Goal: Task Accomplishment & Management: Complete application form

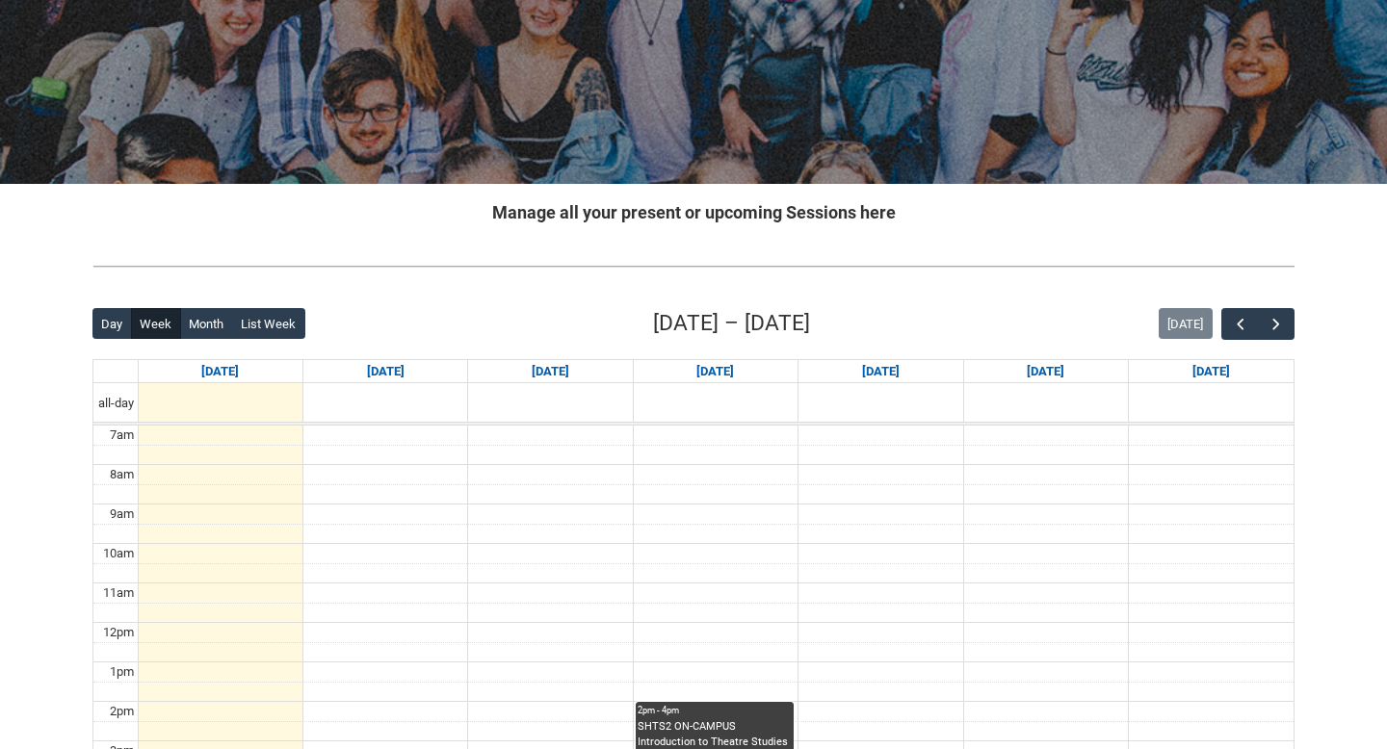
scroll to position [219, 0]
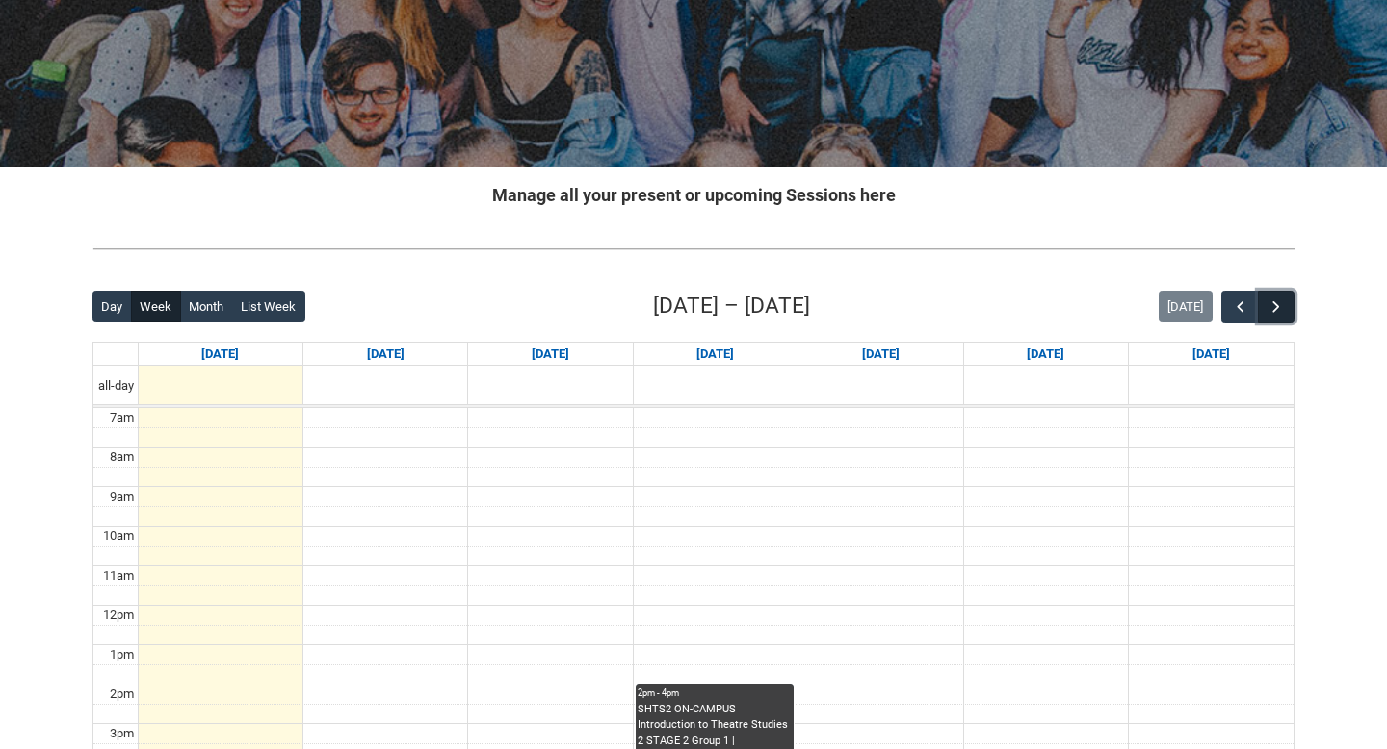
click at [1286, 307] on button "button" at bounding box center [1276, 307] width 37 height 32
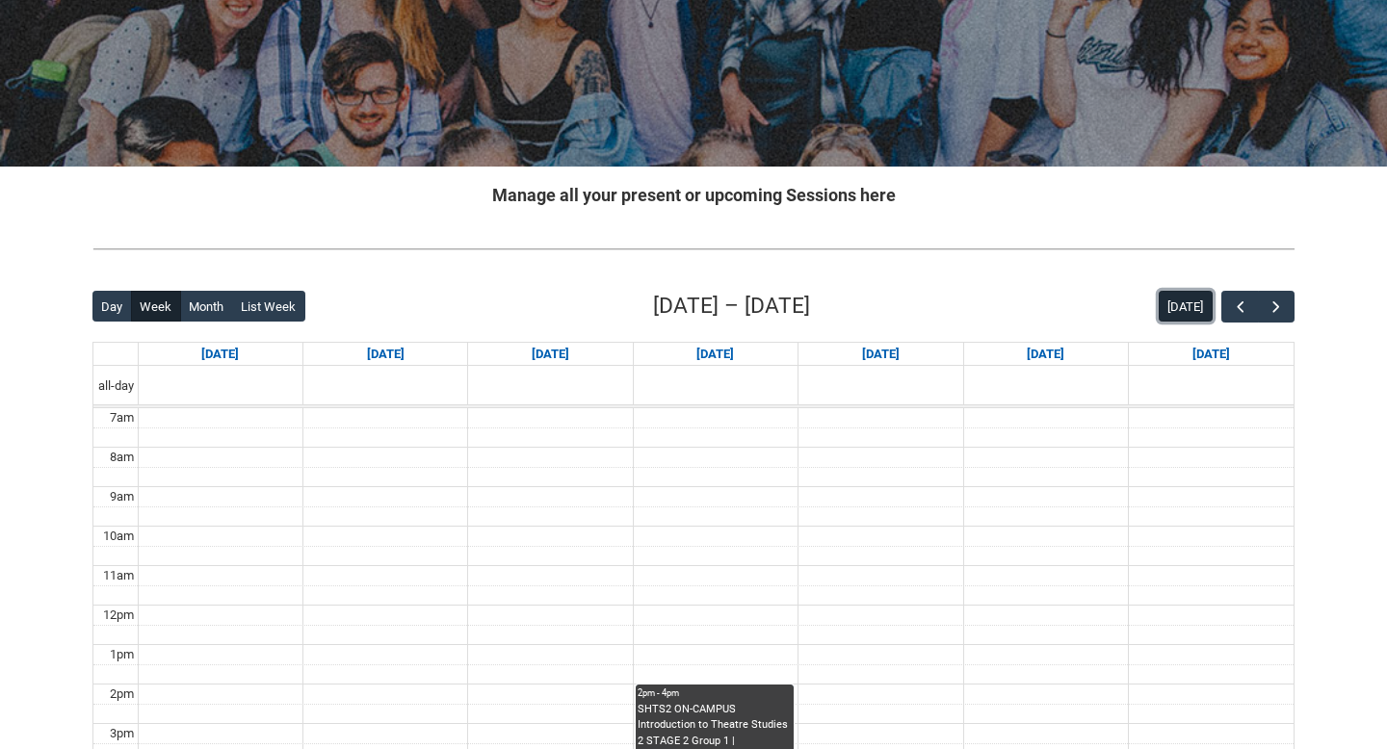
click at [1184, 305] on button "[DATE]" at bounding box center [1185, 306] width 54 height 31
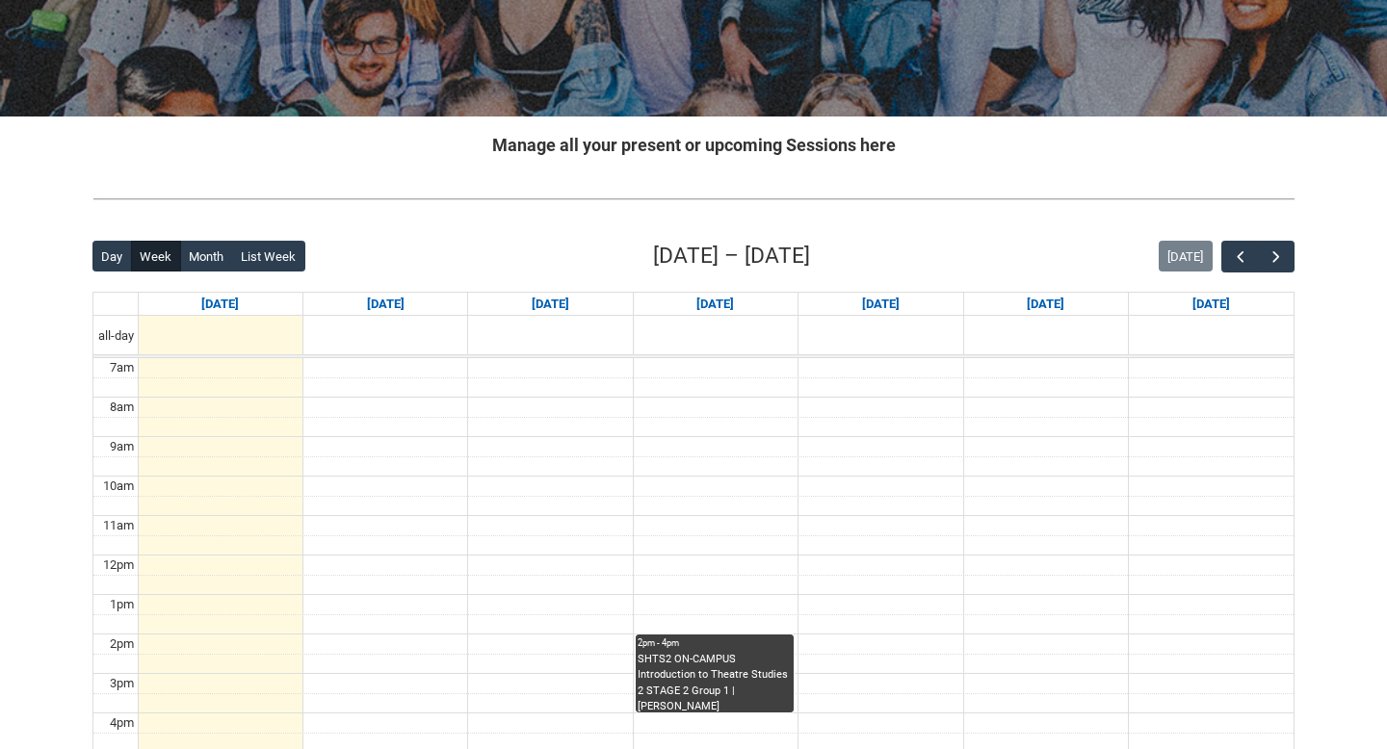
scroll to position [268, 0]
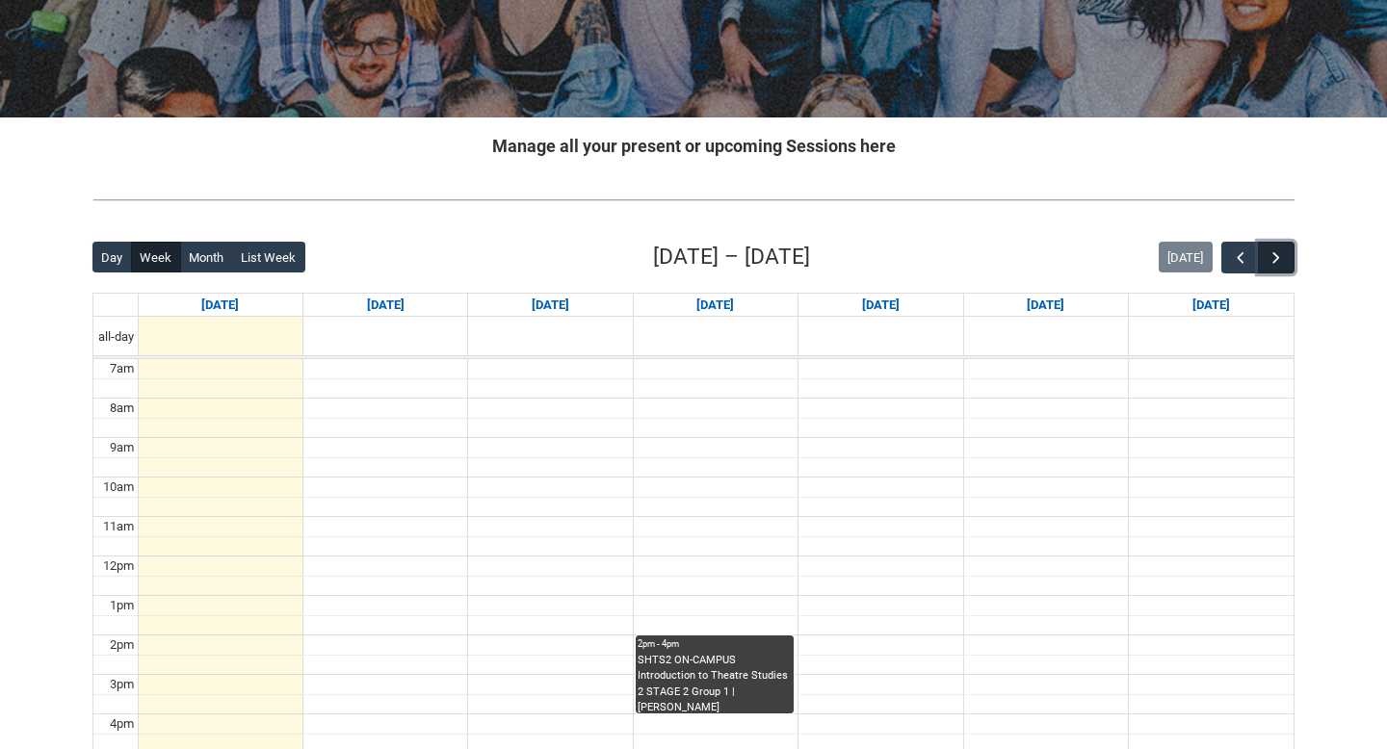
click at [1287, 254] on button "button" at bounding box center [1276, 258] width 37 height 32
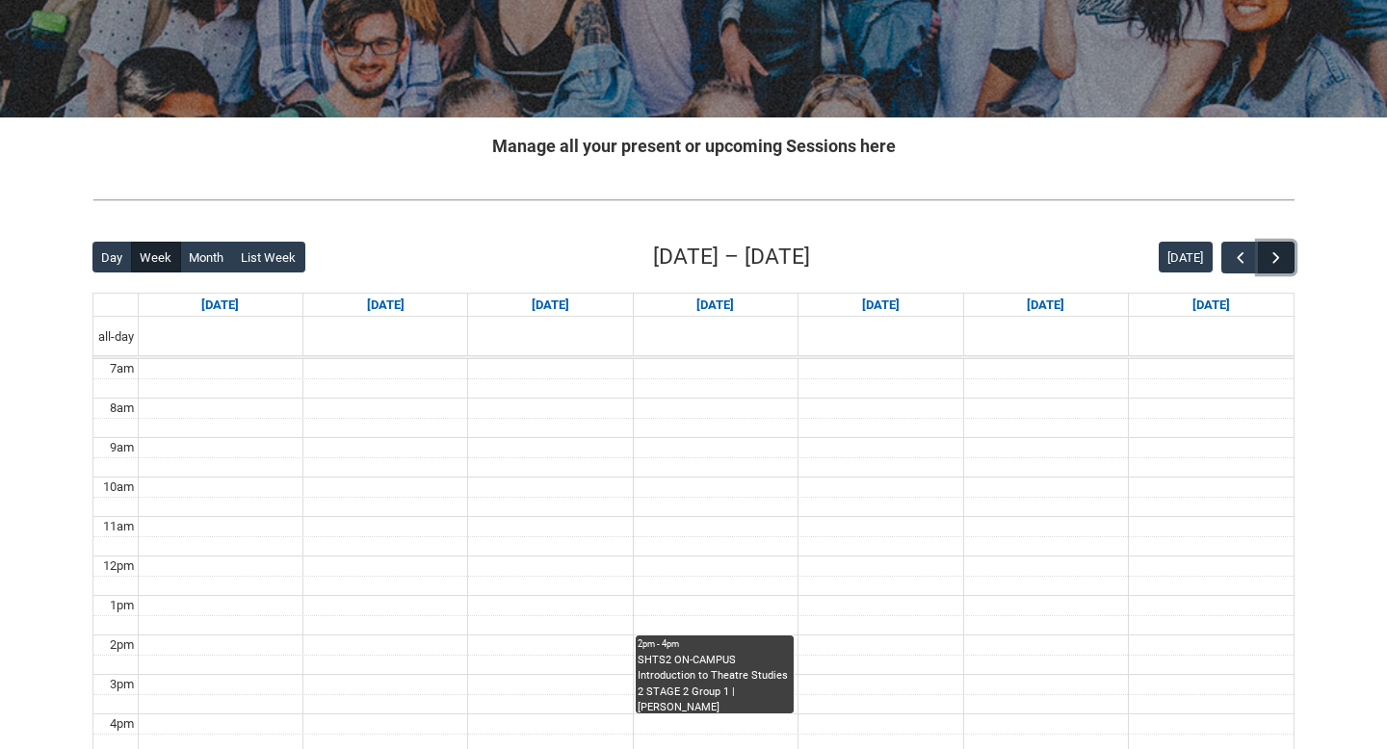
click at [1287, 255] on button "button" at bounding box center [1276, 258] width 37 height 32
click at [1287, 256] on button "button" at bounding box center [1276, 258] width 37 height 32
click at [1288, 257] on button "button" at bounding box center [1276, 258] width 37 height 32
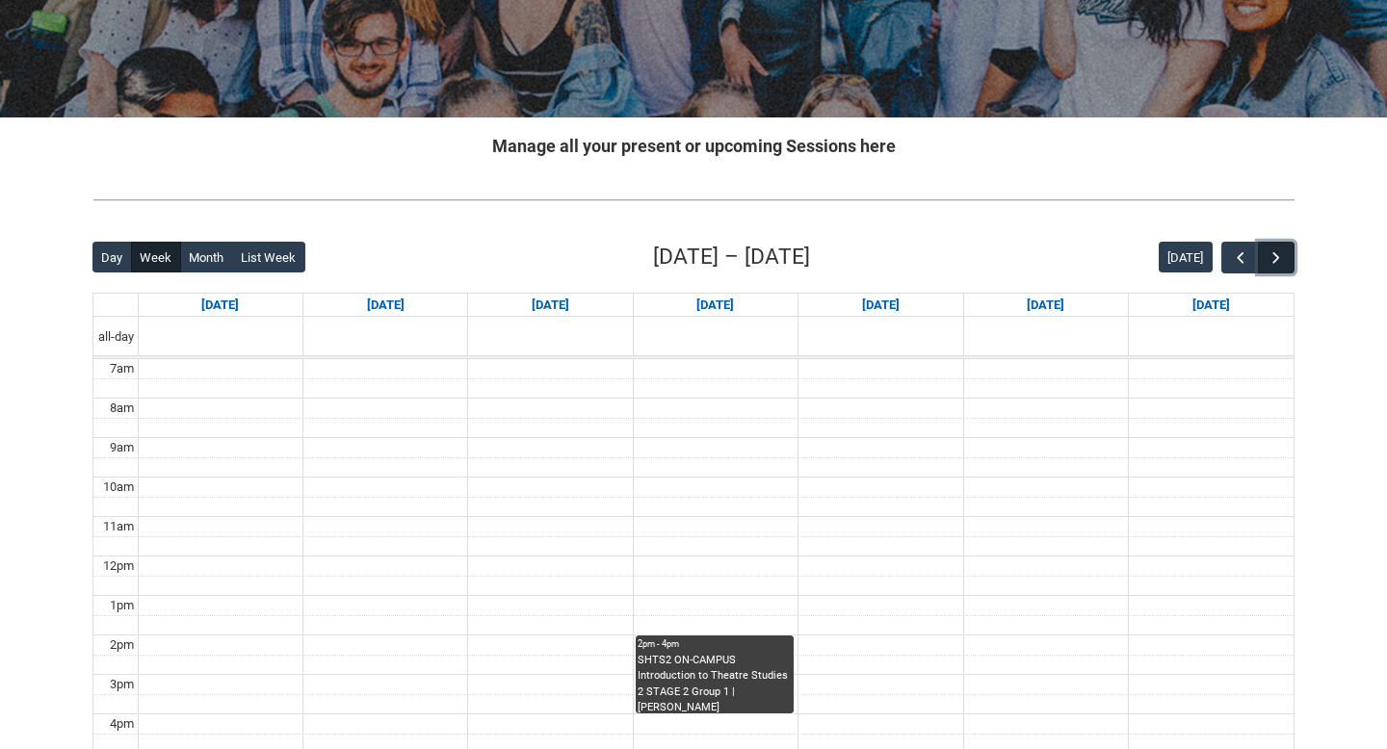
click at [1288, 257] on button "button" at bounding box center [1276, 258] width 37 height 32
click at [1289, 260] on button "button" at bounding box center [1276, 258] width 37 height 32
click at [1291, 263] on button "button" at bounding box center [1276, 258] width 37 height 32
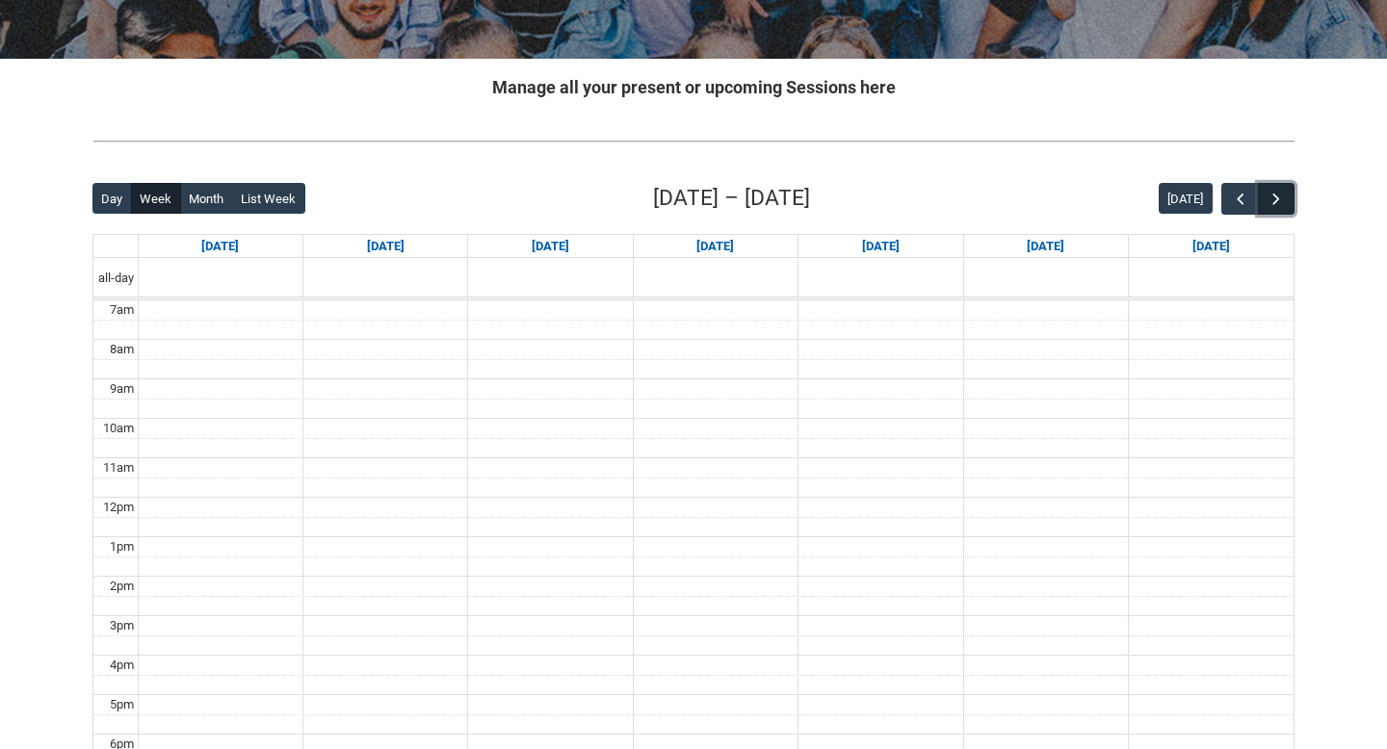
scroll to position [327, 0]
click at [1281, 208] on button "button" at bounding box center [1276, 198] width 37 height 32
click at [1282, 208] on button "button" at bounding box center [1276, 198] width 37 height 32
click at [1282, 209] on button "button" at bounding box center [1276, 198] width 37 height 32
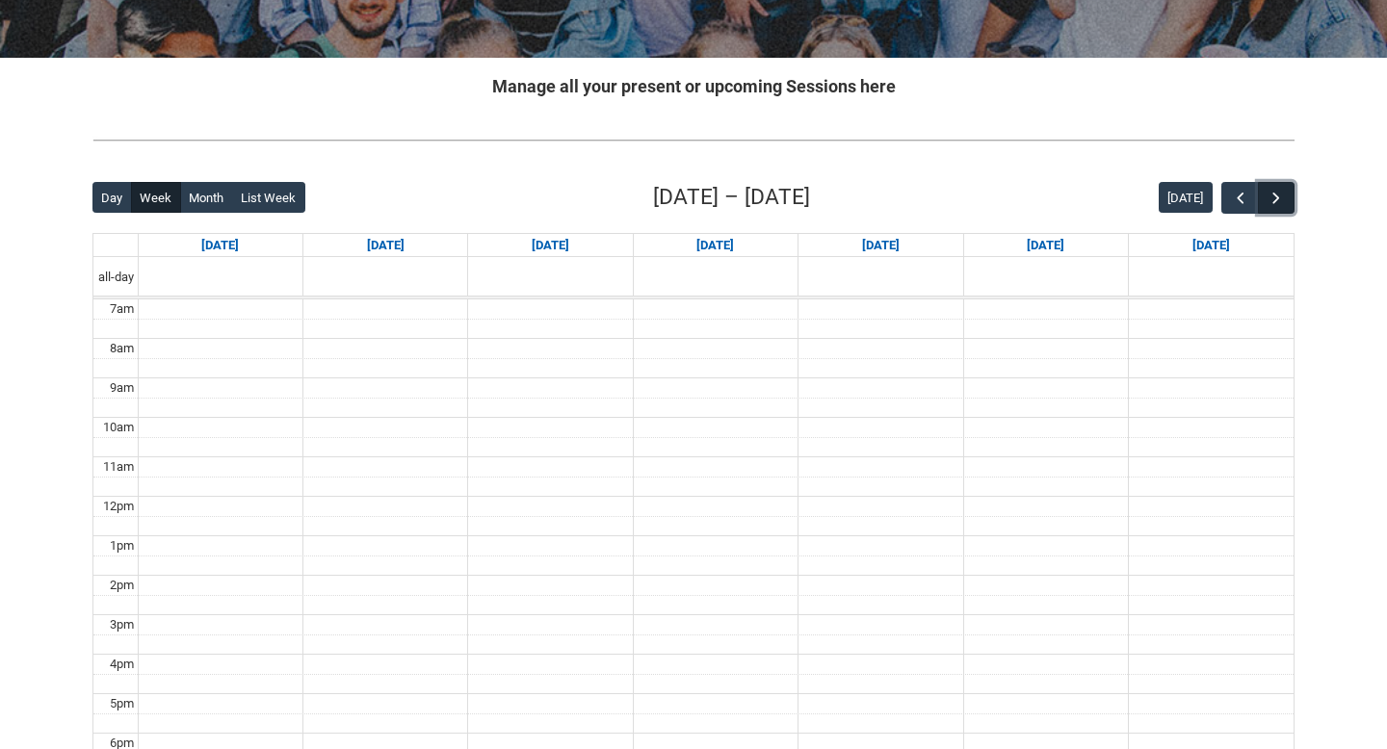
click at [1282, 209] on button "button" at bounding box center [1276, 198] width 37 height 32
click at [1282, 210] on button "button" at bounding box center [1276, 198] width 37 height 32
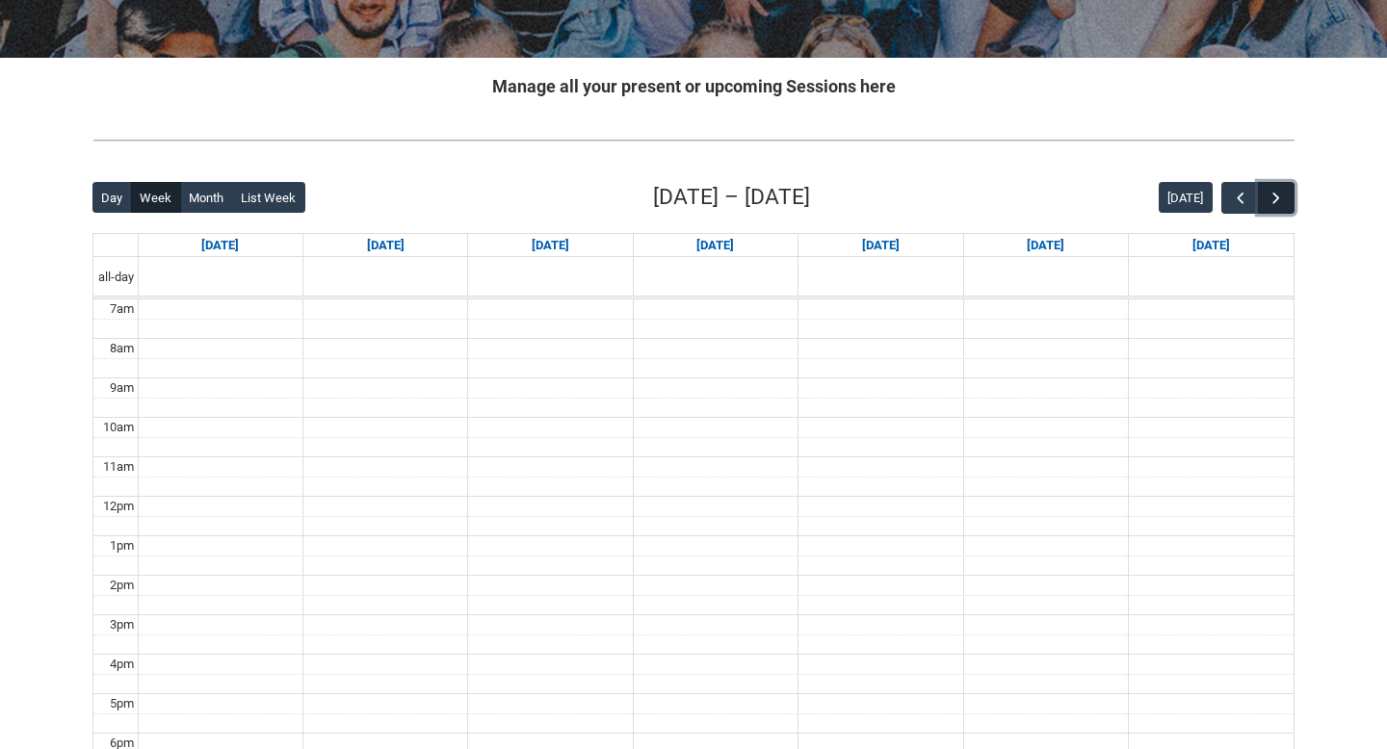
click at [1282, 210] on button "button" at bounding box center [1276, 198] width 37 height 32
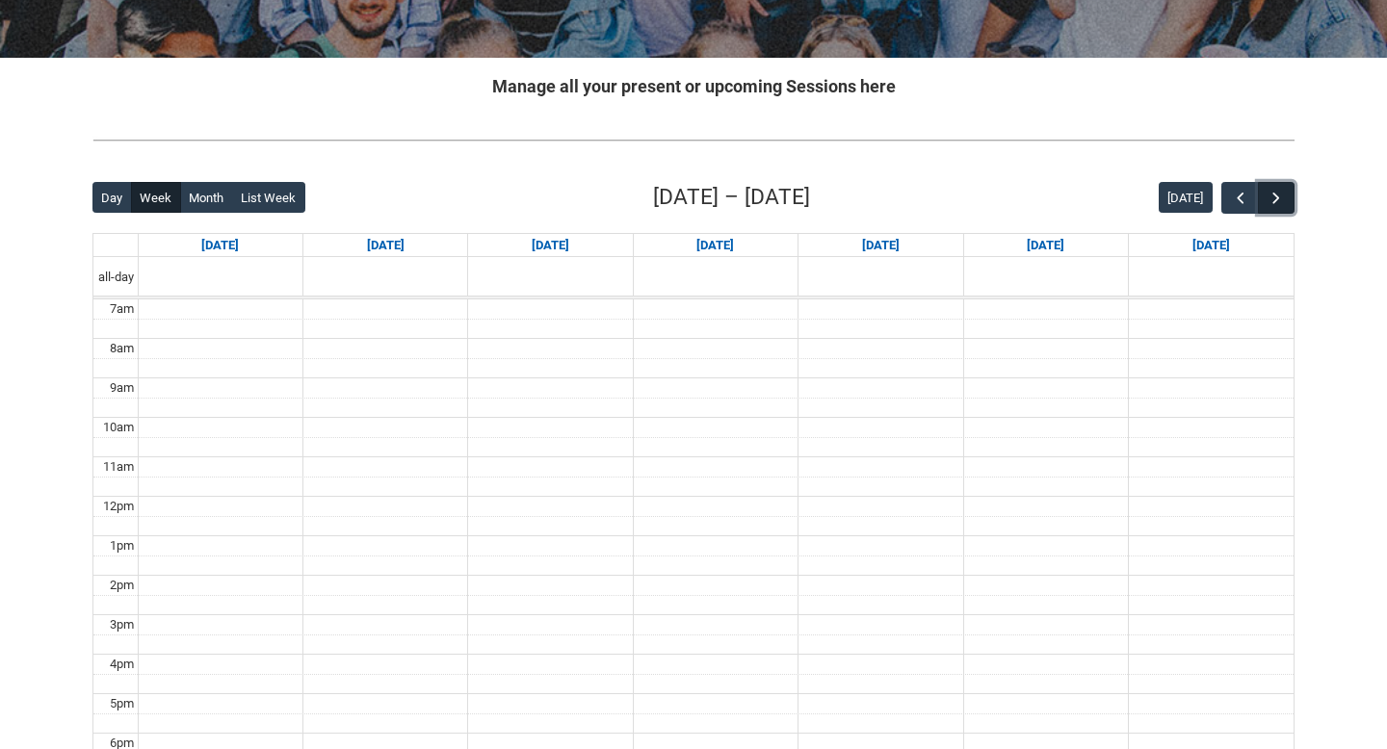
click at [1282, 210] on button "button" at bounding box center [1276, 198] width 37 height 32
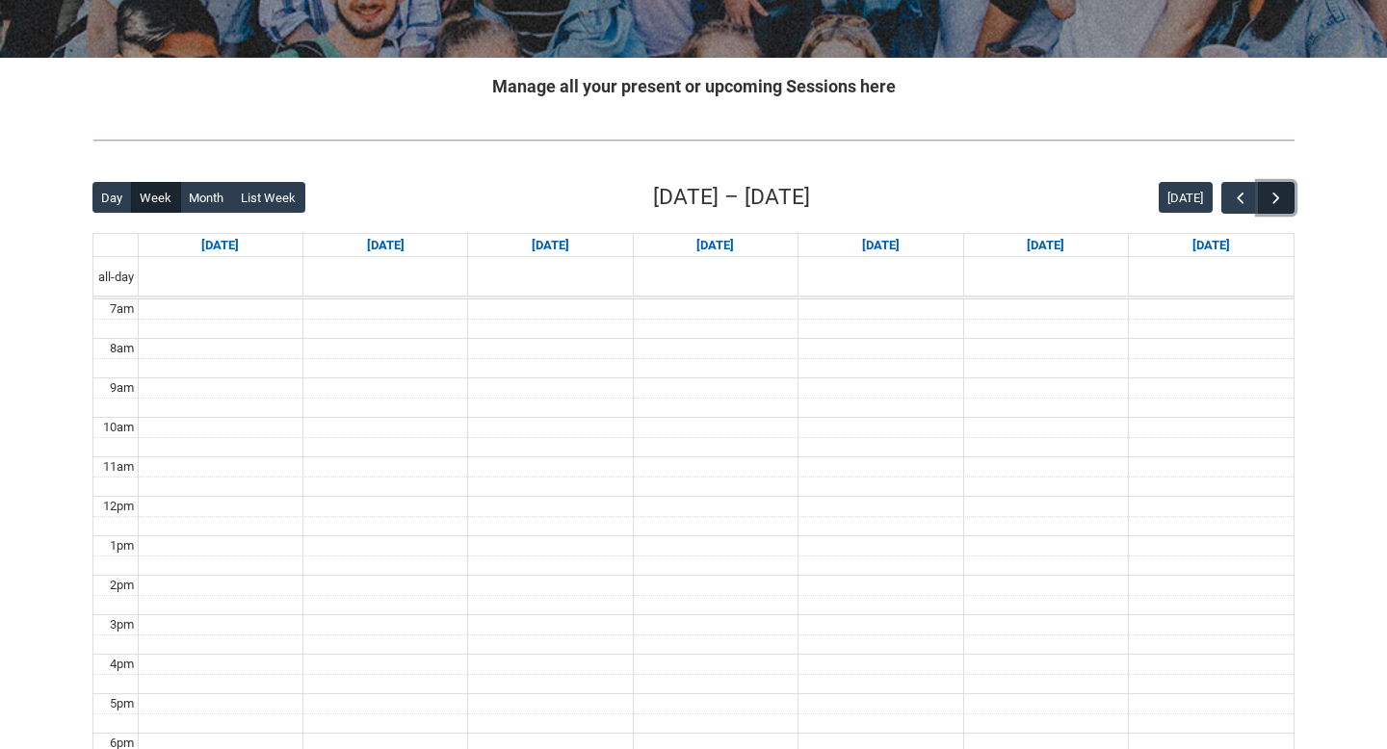
click at [1282, 210] on button "button" at bounding box center [1276, 198] width 37 height 32
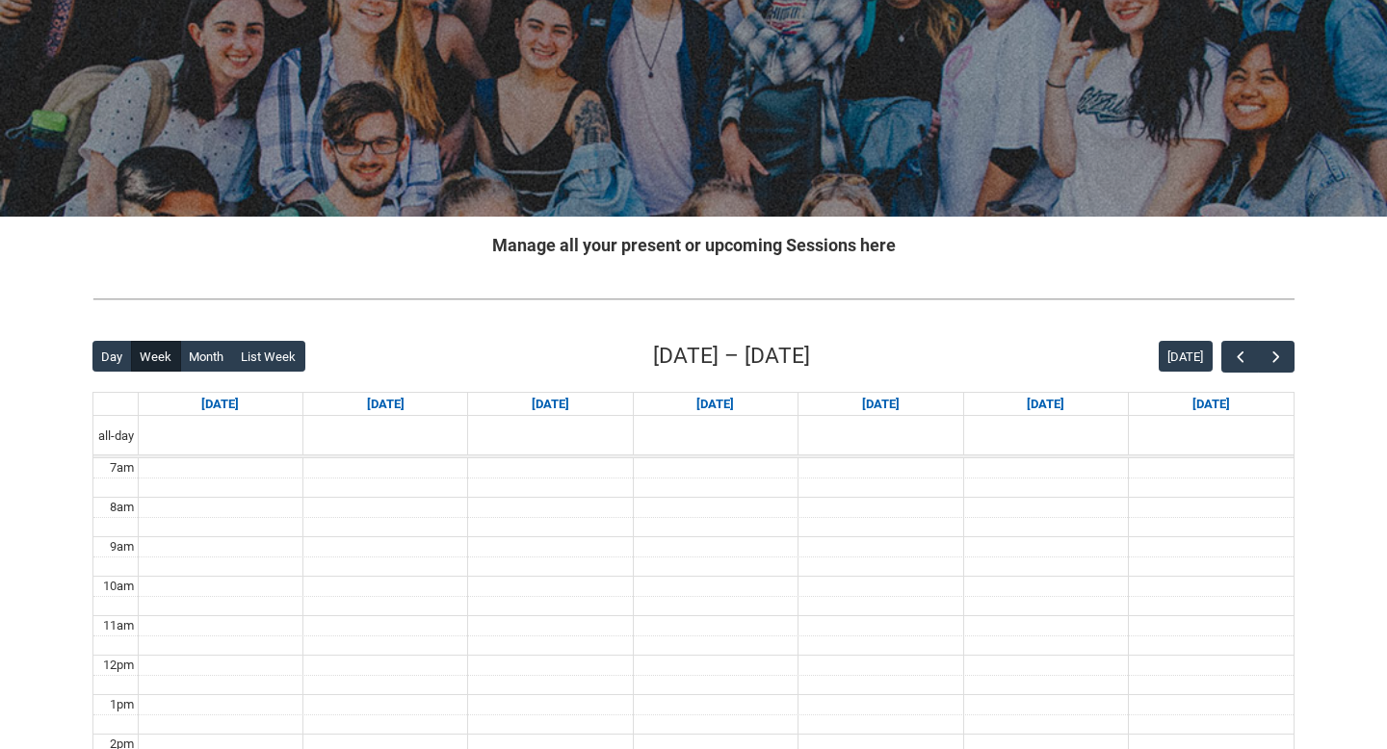
scroll to position [0, 0]
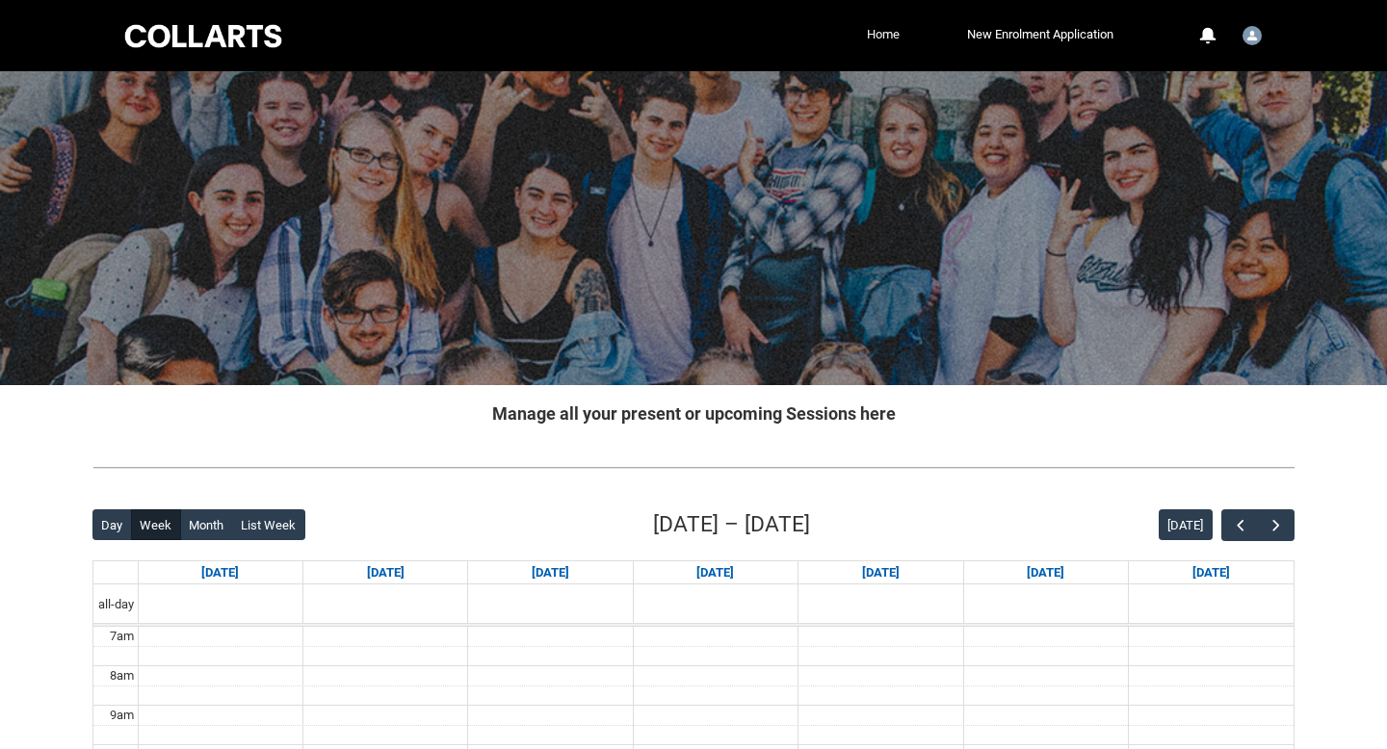
click at [877, 43] on link "Home" at bounding box center [883, 34] width 42 height 29
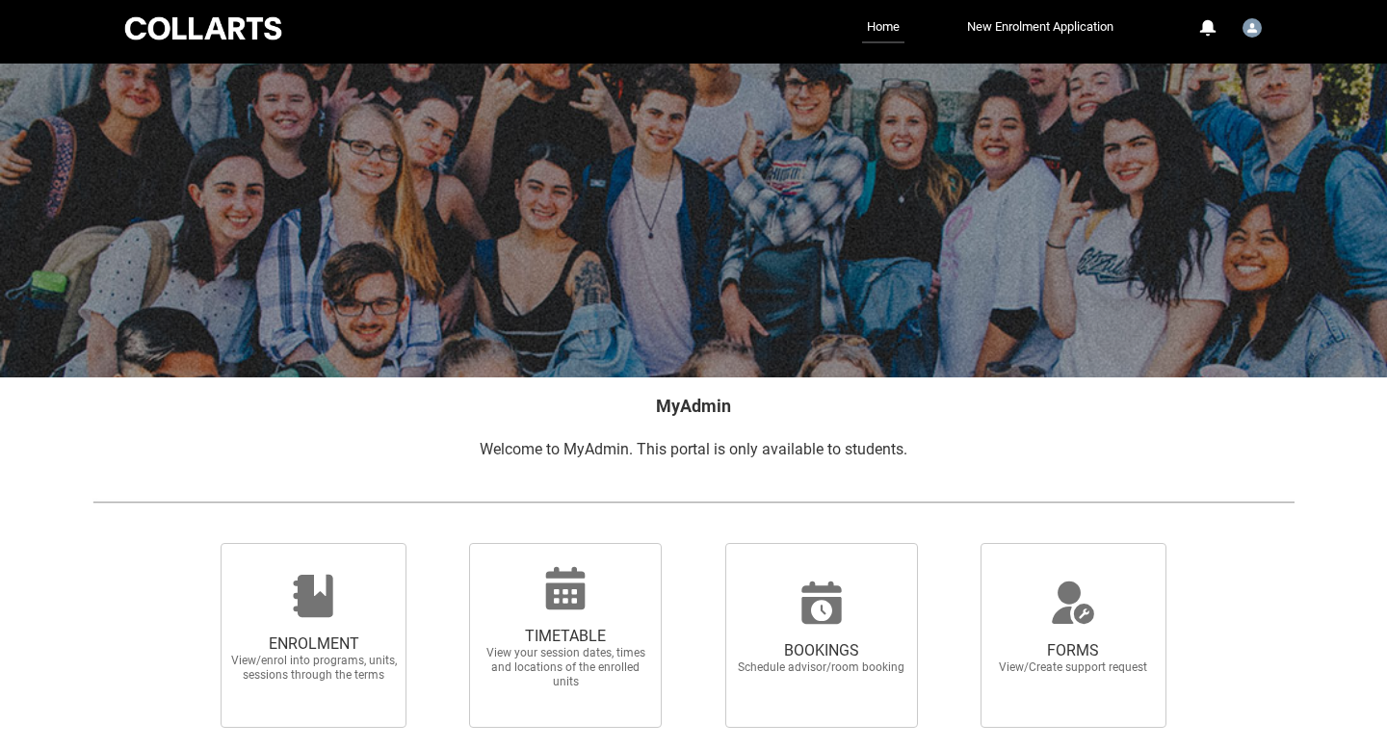
scroll to position [10, 0]
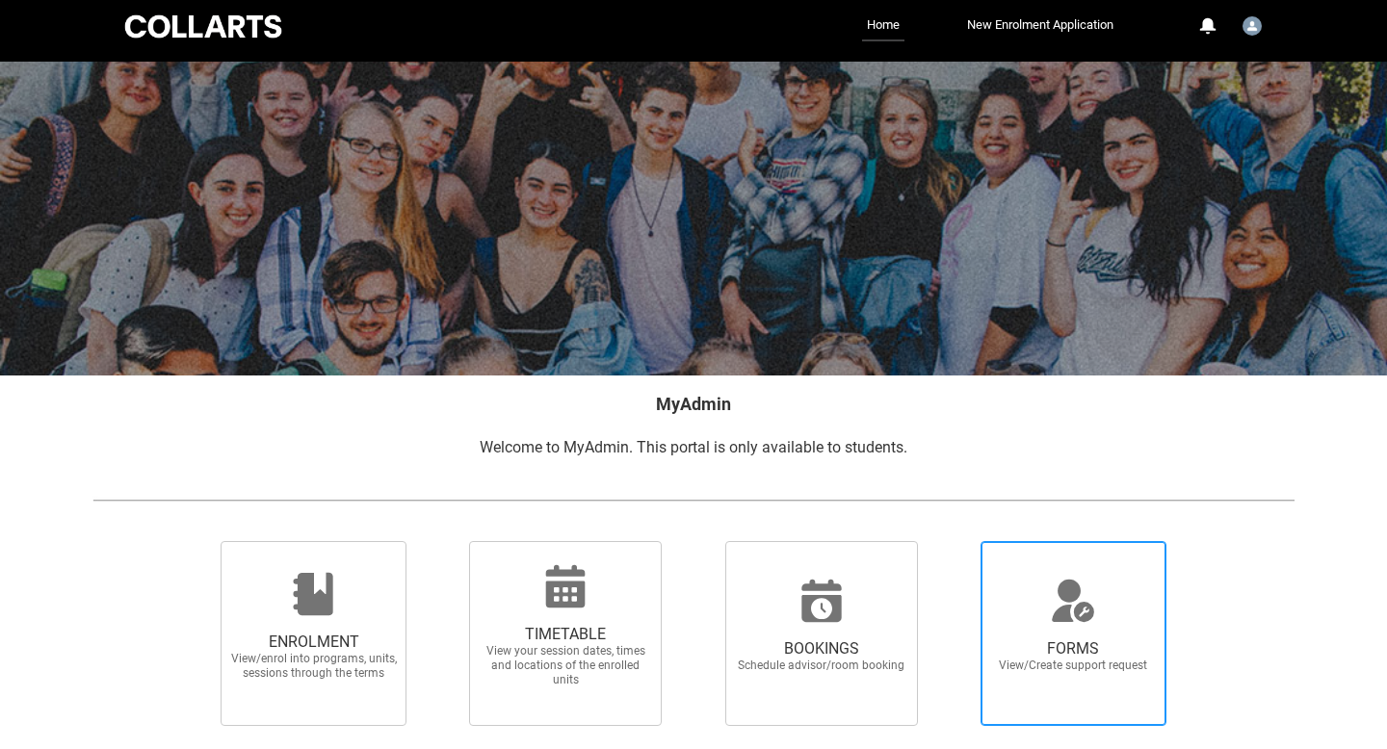
click at [1008, 675] on span "FORMS View/Create support request" at bounding box center [1072, 656] width 185 height 65
click at [957, 541] on input "FORMS View/Create support request" at bounding box center [956, 540] width 1 height 1
radio input "true"
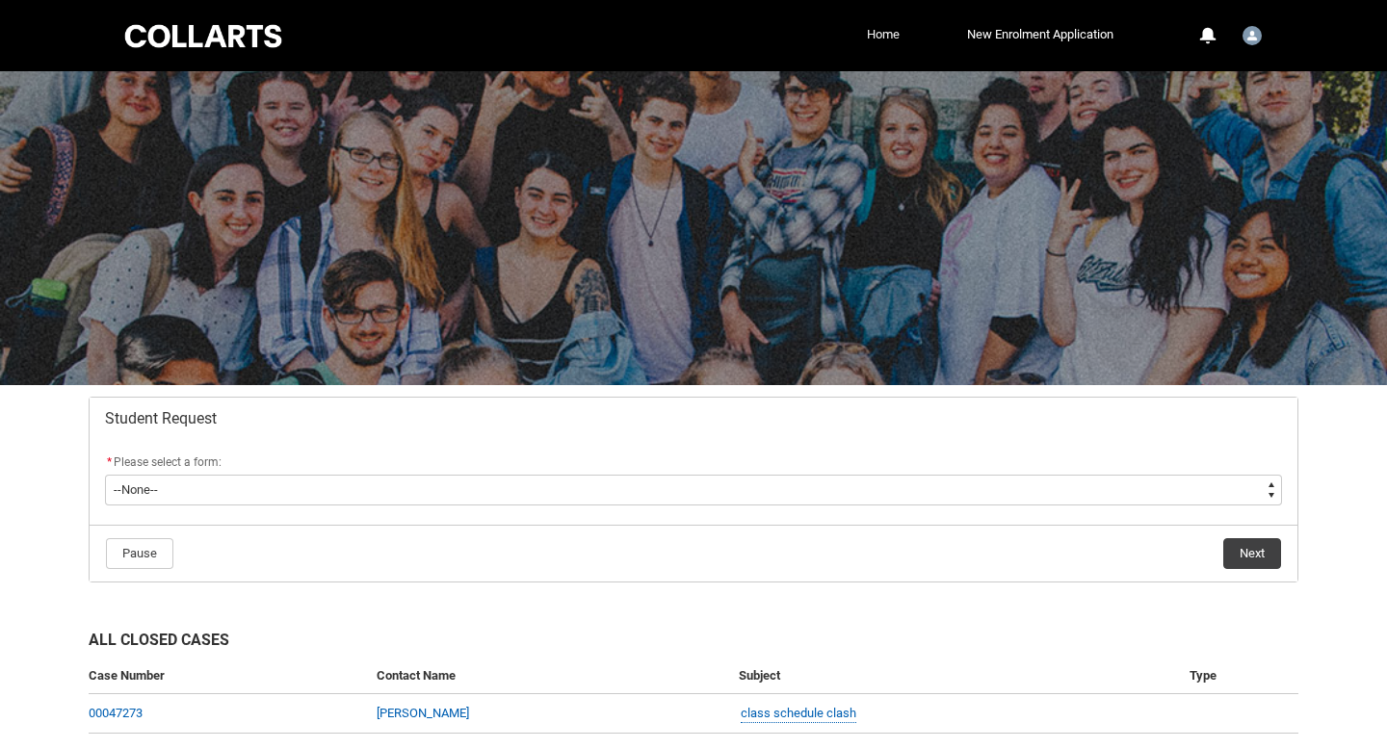
click at [886, 34] on link "Home" at bounding box center [883, 34] width 42 height 29
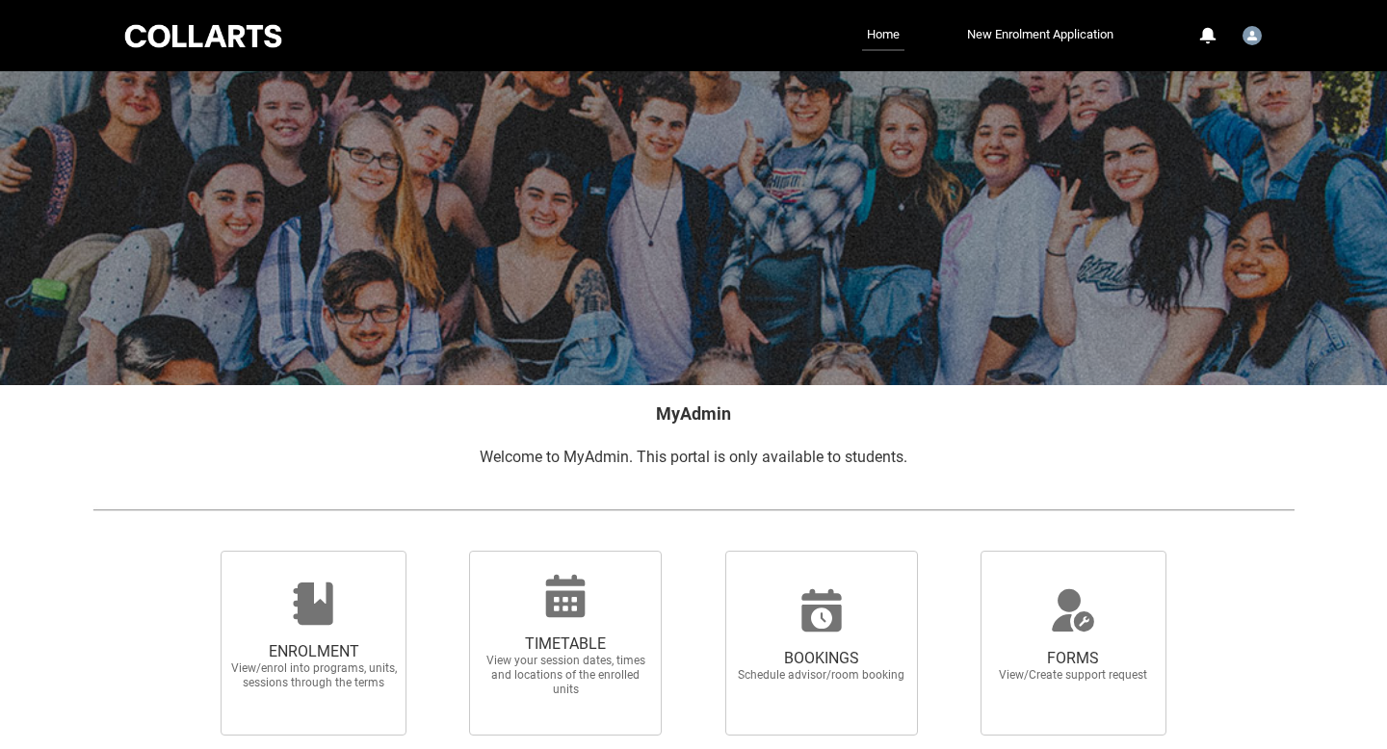
click at [147, 31] on div at bounding box center [203, 36] width 164 height 30
click at [870, 47] on link "Home" at bounding box center [883, 35] width 42 height 31
